Goal: Book appointment/travel/reservation

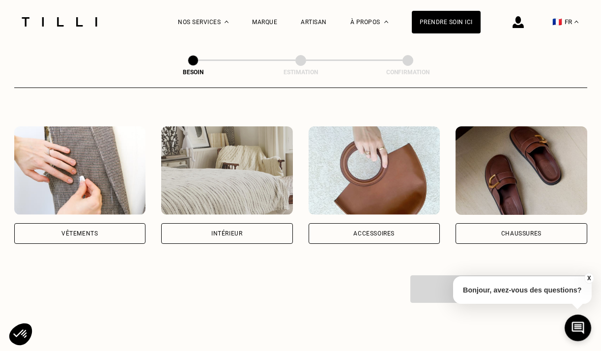
scroll to position [169, 0]
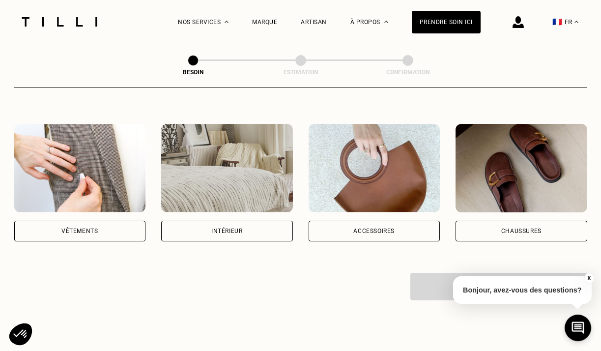
click at [99, 223] on div "Vêtements" at bounding box center [80, 231] width 132 height 21
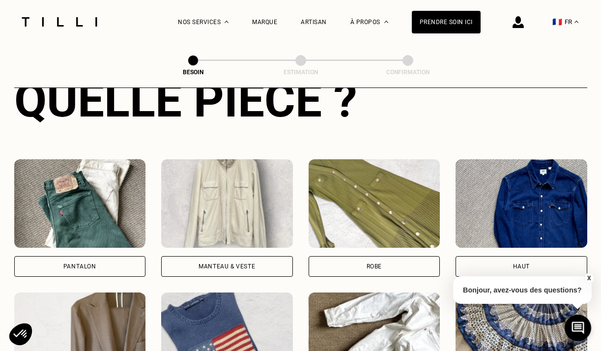
scroll to position [405, 0]
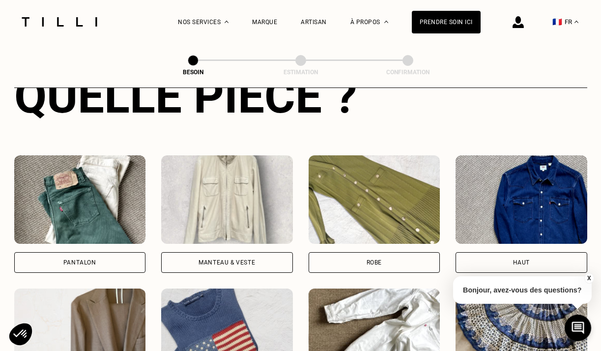
click at [95, 252] on div "Pantalon" at bounding box center [80, 262] width 132 height 21
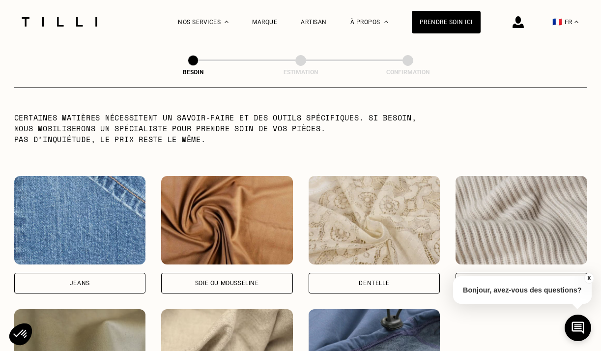
scroll to position [993, 0]
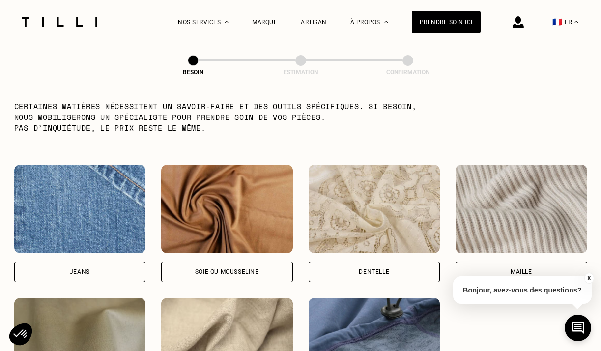
click at [88, 269] on div "Jeans" at bounding box center [80, 272] width 20 height 6
select select "FR"
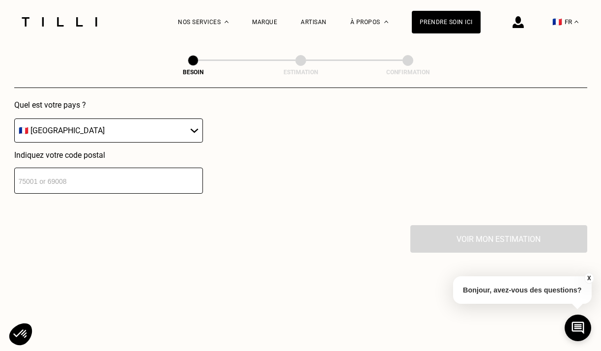
scroll to position [1457, 0]
click at [89, 172] on input "number" at bounding box center [108, 181] width 189 height 26
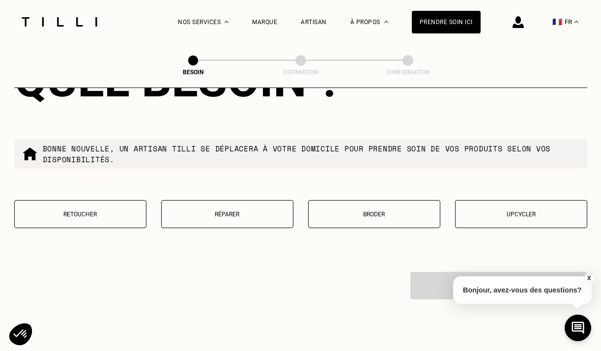
scroll to position [1669, 0]
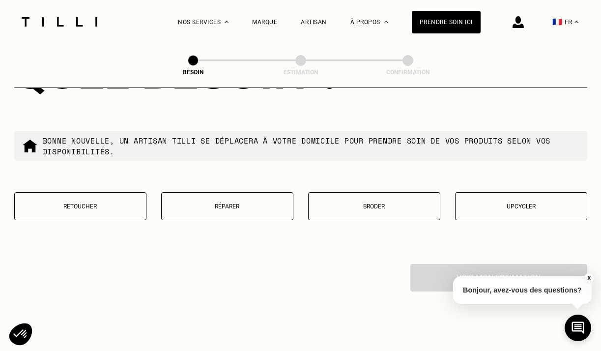
type input "33300"
click at [206, 207] on button "Réparer" at bounding box center [227, 206] width 132 height 28
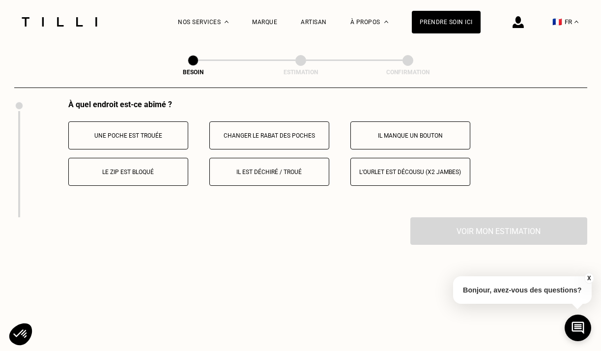
scroll to position [1835, 0]
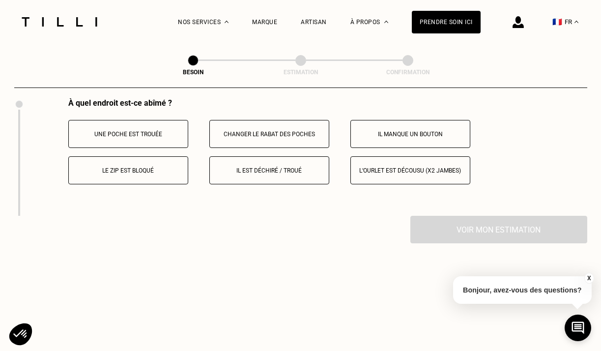
click at [283, 157] on button "Il est déchiré / troué" at bounding box center [269, 170] width 120 height 28
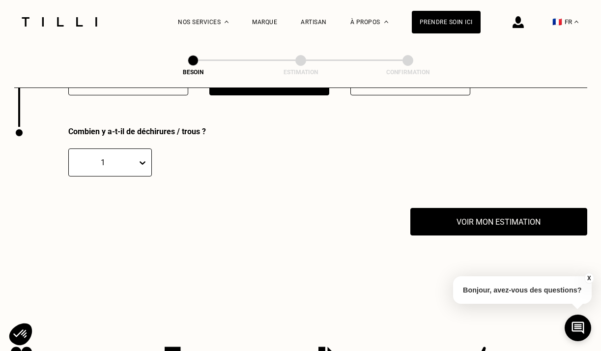
scroll to position [1932, 0]
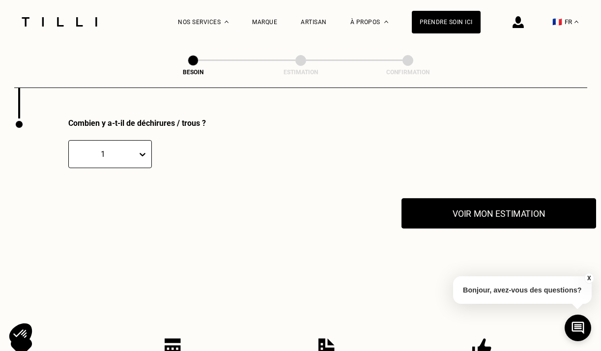
click at [515, 209] on button "Voir mon estimation" at bounding box center [499, 213] width 195 height 30
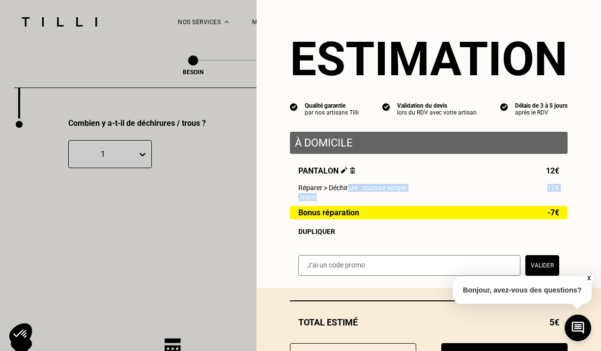
drag, startPoint x: 350, startPoint y: 187, endPoint x: 354, endPoint y: 199, distance: 12.1
click at [354, 199] on div "Pantalon 12€ Réparer > Déchirure : couture simple 12€ Jeans Bonus réparation -7…" at bounding box center [429, 200] width 278 height 69
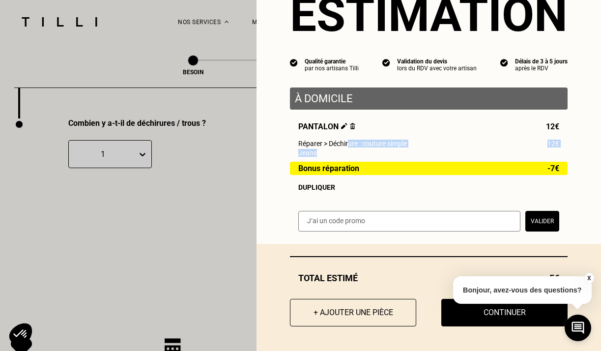
scroll to position [44, 0]
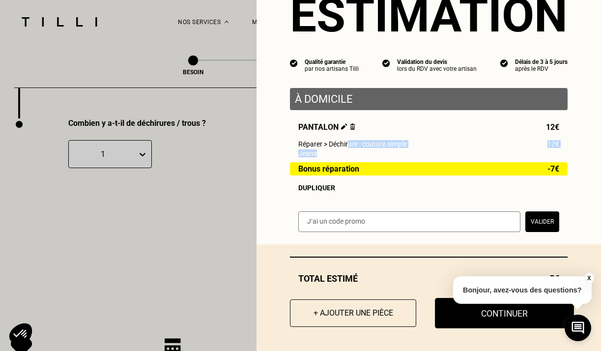
click at [462, 320] on button "Continuer" at bounding box center [504, 313] width 139 height 30
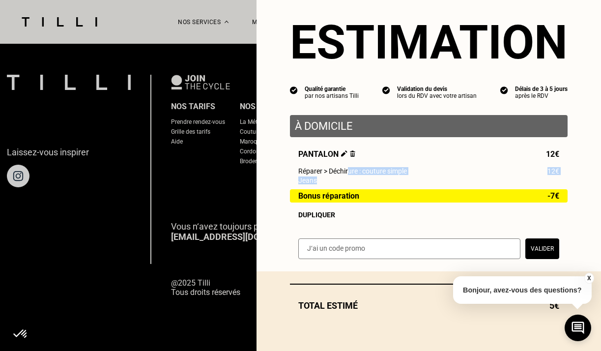
scroll to position [643, 0]
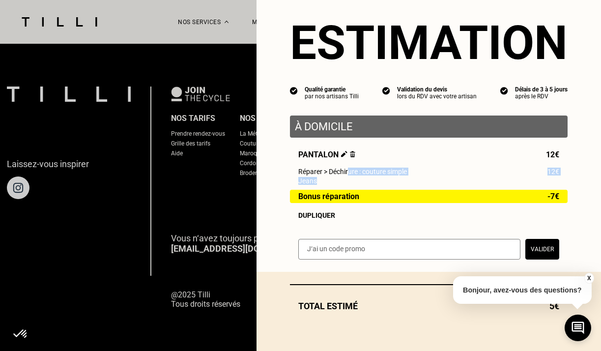
select select "FR"
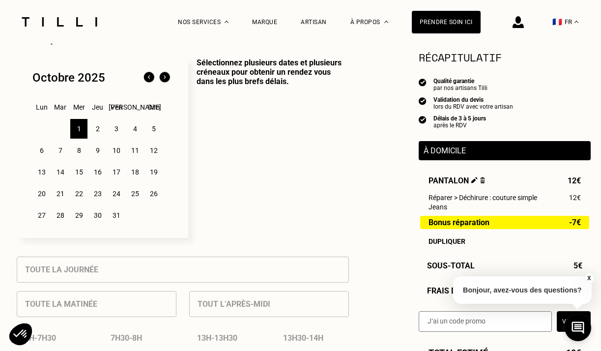
scroll to position [242, 0]
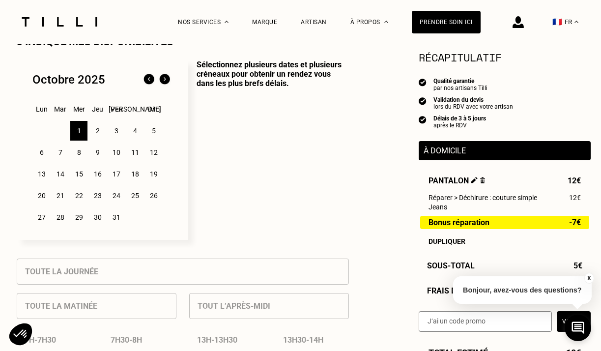
click at [134, 129] on div "4" at bounding box center [134, 131] width 17 height 20
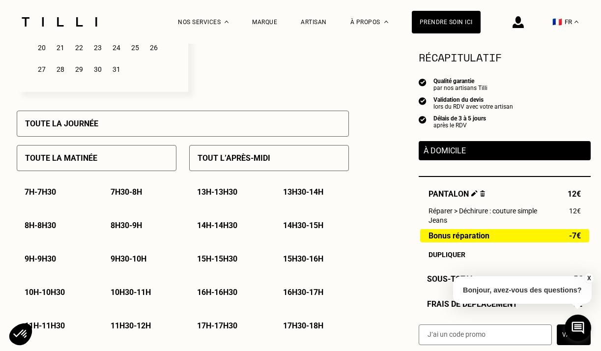
scroll to position [398, 0]
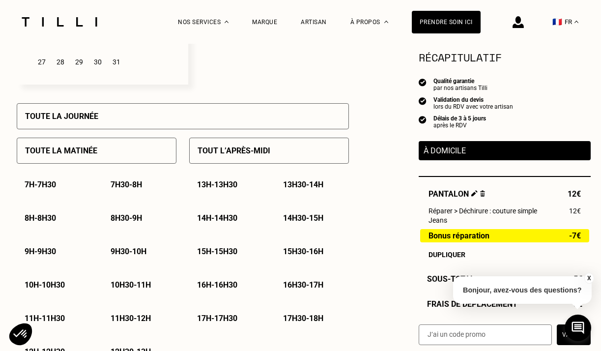
click at [233, 220] on p "14h - 14h30" at bounding box center [217, 217] width 40 height 9
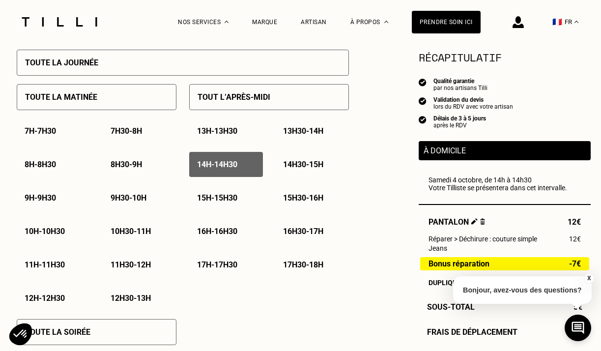
scroll to position [455, 0]
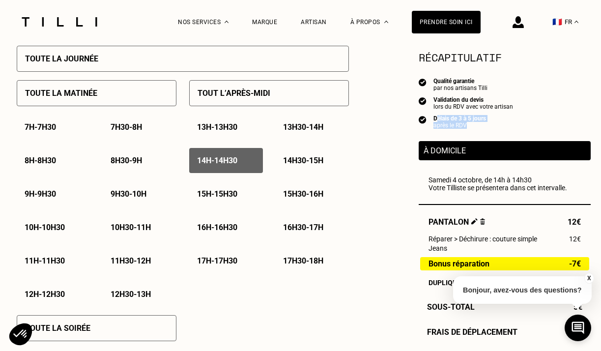
drag, startPoint x: 438, startPoint y: 118, endPoint x: 478, endPoint y: 125, distance: 41.4
click at [478, 125] on div "Délais de 3 à 5 jours après le RDV" at bounding box center [460, 122] width 53 height 14
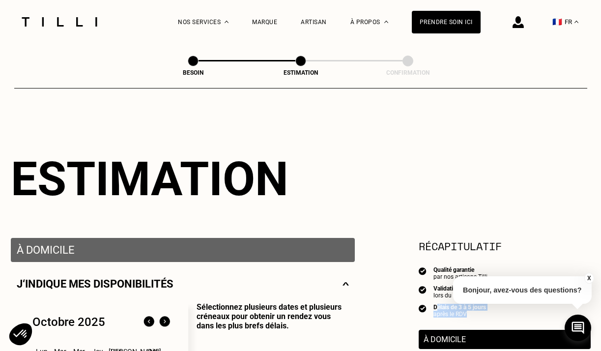
scroll to position [0, 0]
